Goal: Check status: Check status

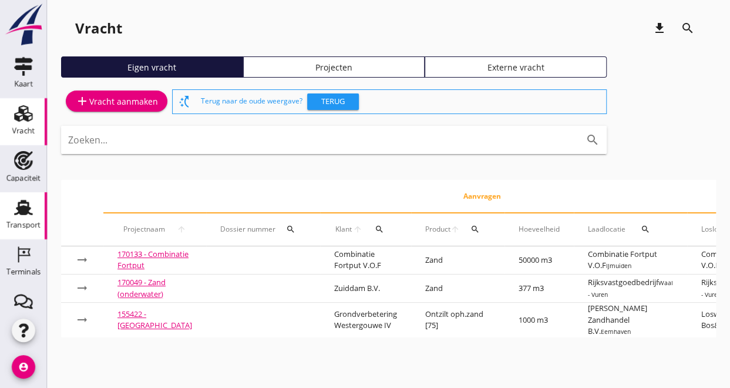
click at [14, 213] on icon "Transport" at bounding box center [23, 207] width 19 height 19
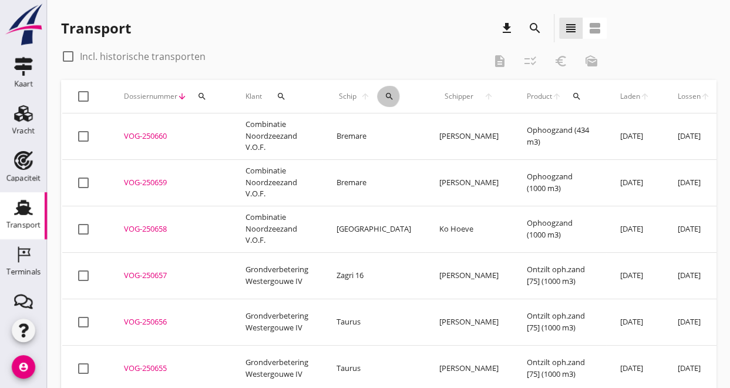
click at [385, 100] on icon "search" at bounding box center [389, 96] width 9 height 9
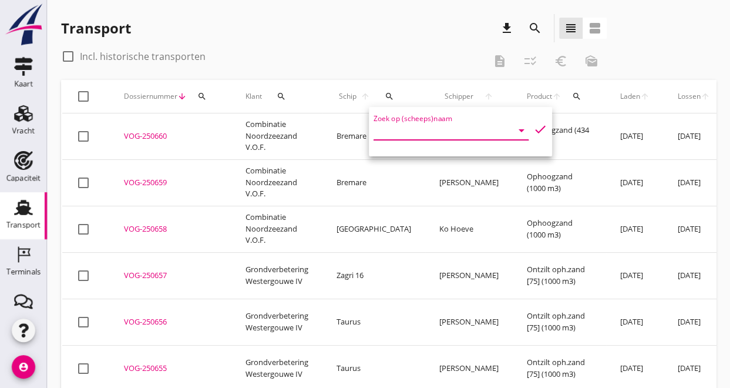
click at [393, 134] on input "Zoek op (scheeps)naam" at bounding box center [435, 130] width 122 height 19
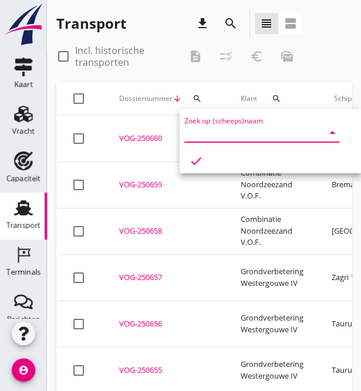
click at [189, 137] on input "Zoek op (scheeps)naam" at bounding box center [246, 132] width 122 height 19
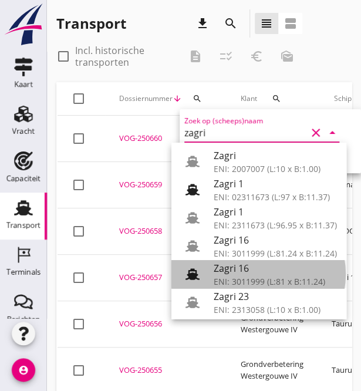
click at [233, 263] on div "Zagri 16" at bounding box center [275, 269] width 123 height 14
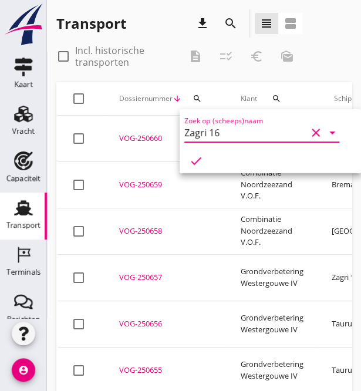
click at [203, 154] on icon "check" at bounding box center [196, 161] width 14 height 14
type input "Zagri 16"
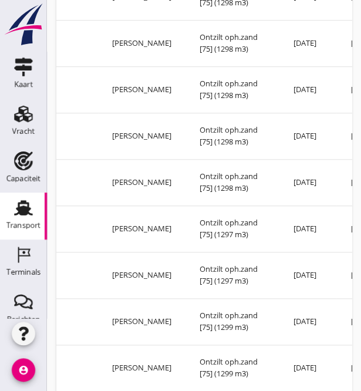
scroll to position [235, 0]
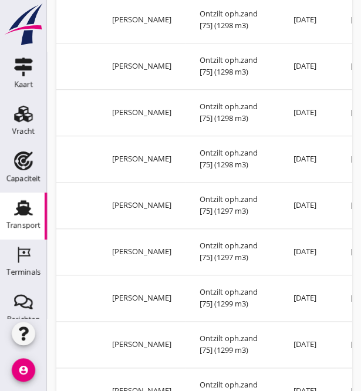
click at [186, 182] on td "Ontzilt oph.zand [75] (1297 m3)" at bounding box center [232, 205] width 93 height 46
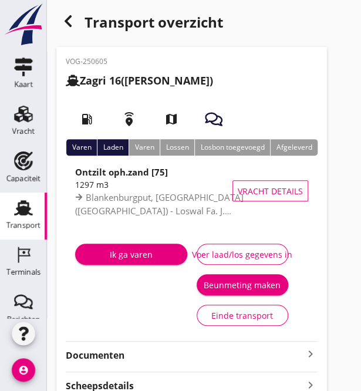
click at [70, 25] on use "button" at bounding box center [68, 21] width 7 height 12
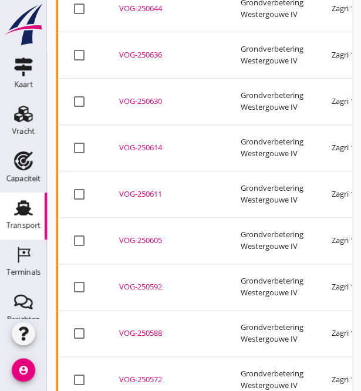
scroll to position [206, 0]
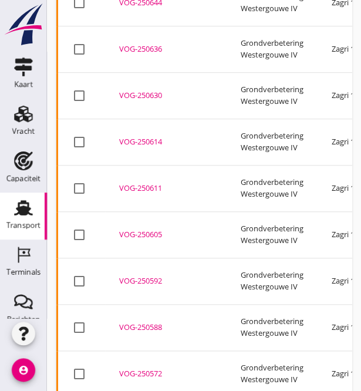
drag, startPoint x: 132, startPoint y: 341, endPoint x: 145, endPoint y: 343, distance: 13.0
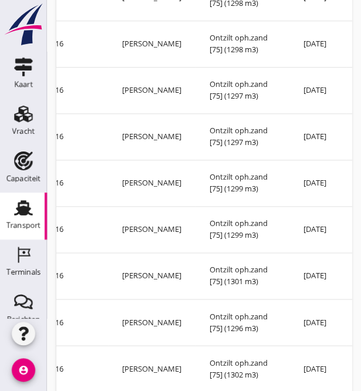
scroll to position [334, 0]
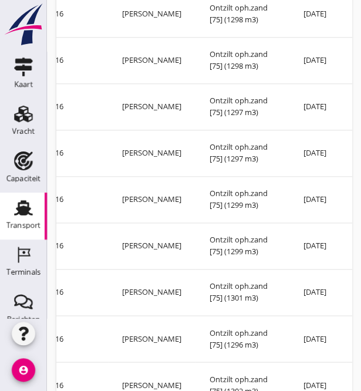
click at [214, 130] on td "Ontzilt oph.zand [75] (1297 m3)" at bounding box center [242, 153] width 93 height 46
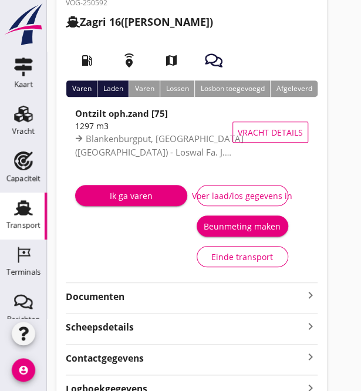
scroll to position [143, 0]
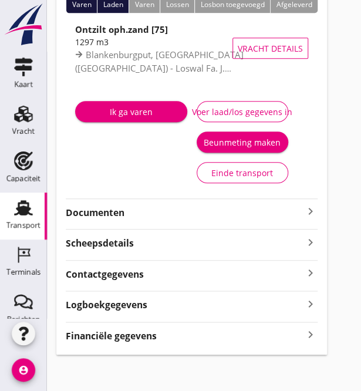
click at [310, 335] on icon "keyboard_arrow_right" at bounding box center [311, 335] width 14 height 16
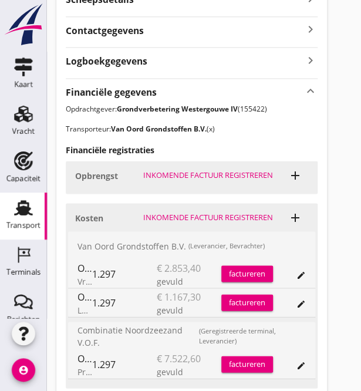
scroll to position [475, 0]
